Goal: Information Seeking & Learning: Learn about a topic

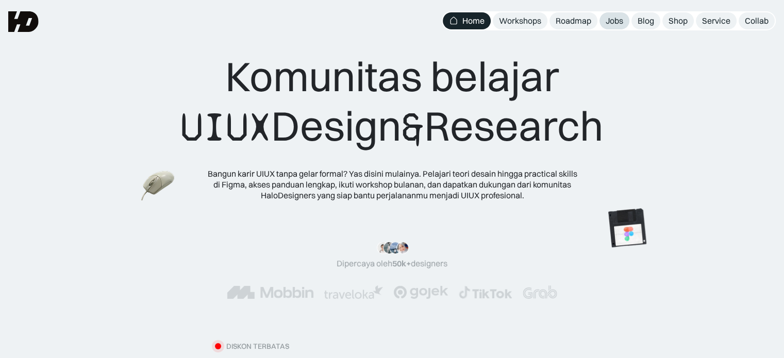
click at [618, 23] on div "Jobs" at bounding box center [615, 20] width 18 height 11
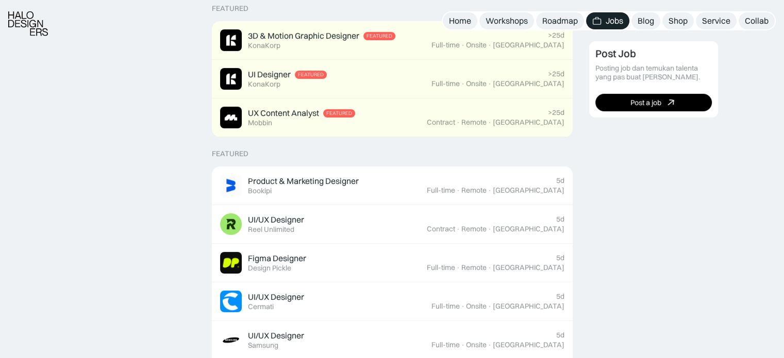
scroll to position [276, 0]
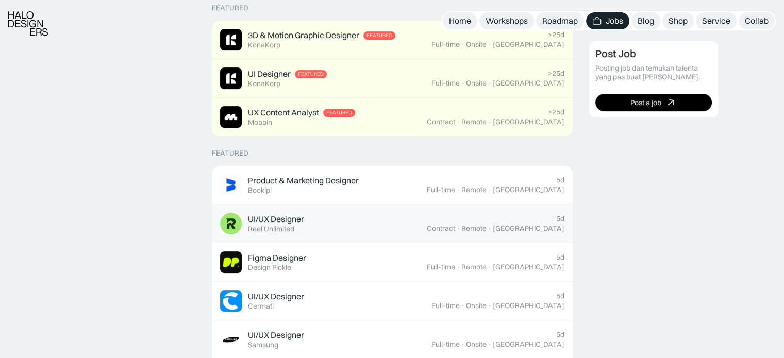
click at [460, 229] on div "·" at bounding box center [458, 228] width 4 height 9
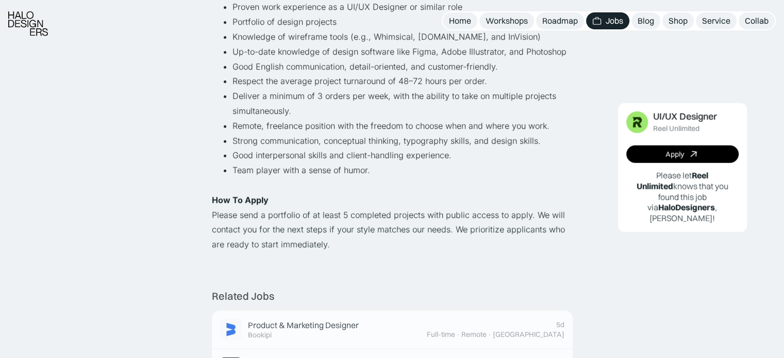
scroll to position [709, 0]
